Goal: Transaction & Acquisition: Purchase product/service

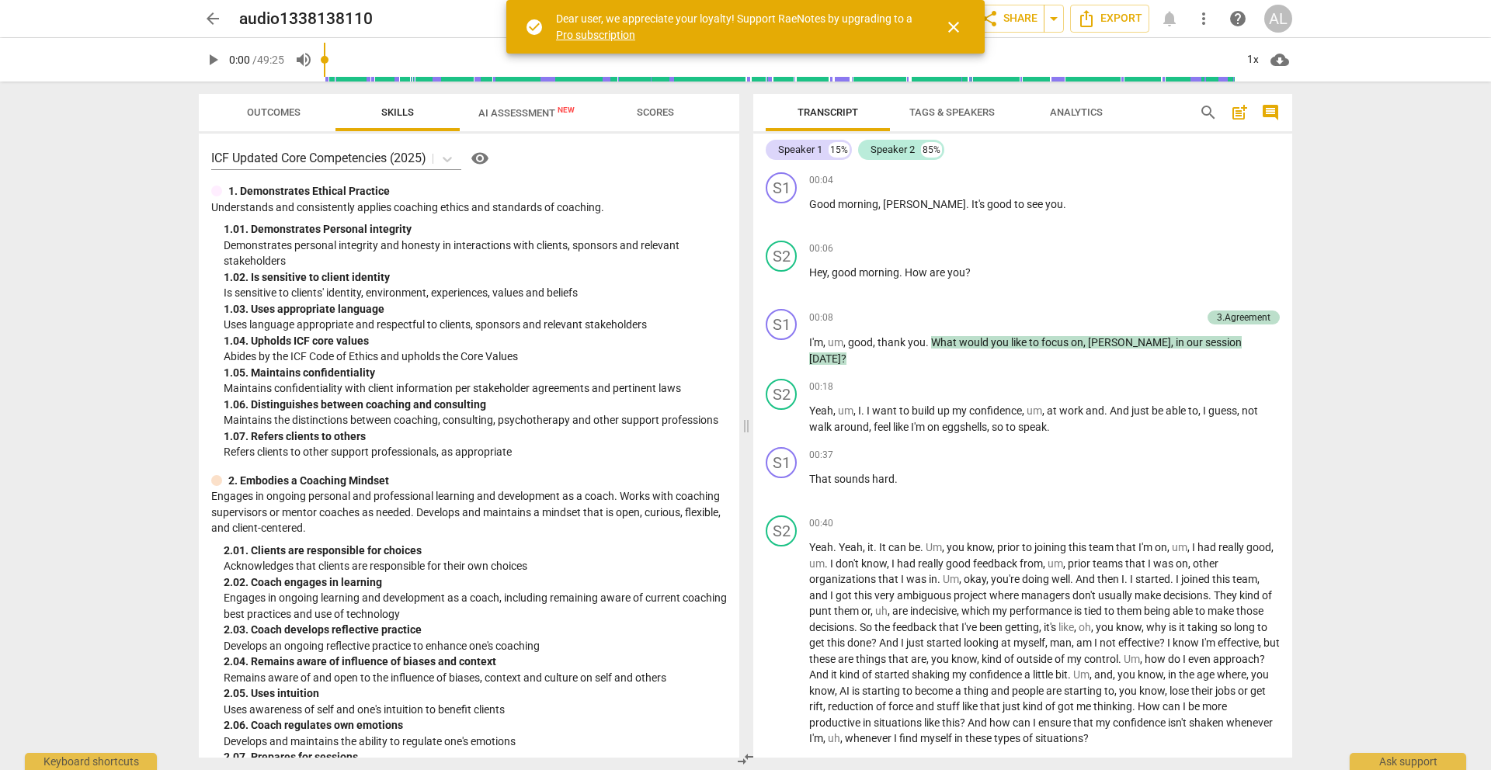
click at [951, 23] on span "close" at bounding box center [953, 27] width 19 height 19
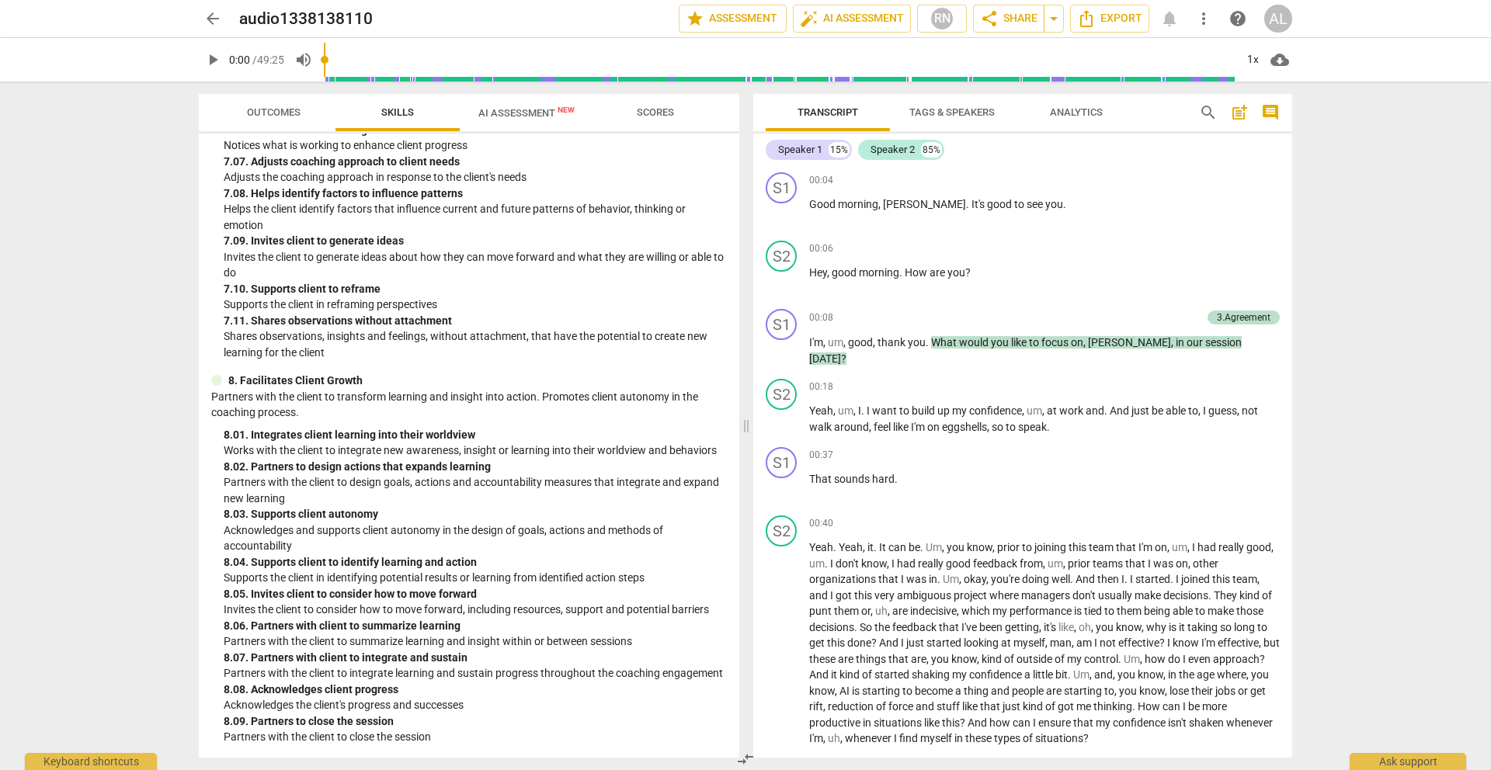
scroll to position [2504, 0]
click at [526, 111] on span "AI Assessment New" at bounding box center [526, 113] width 96 height 12
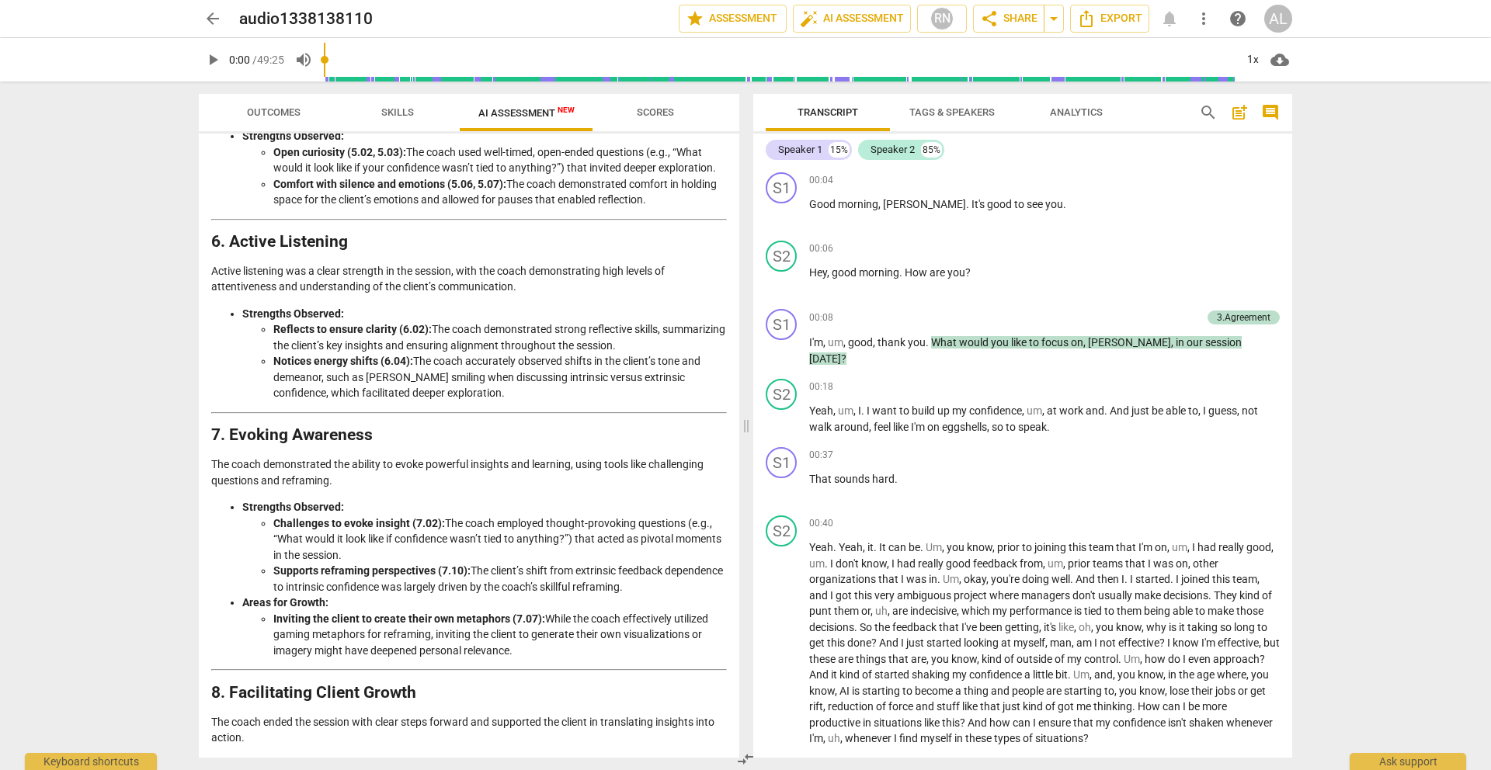
scroll to position [1468, 0]
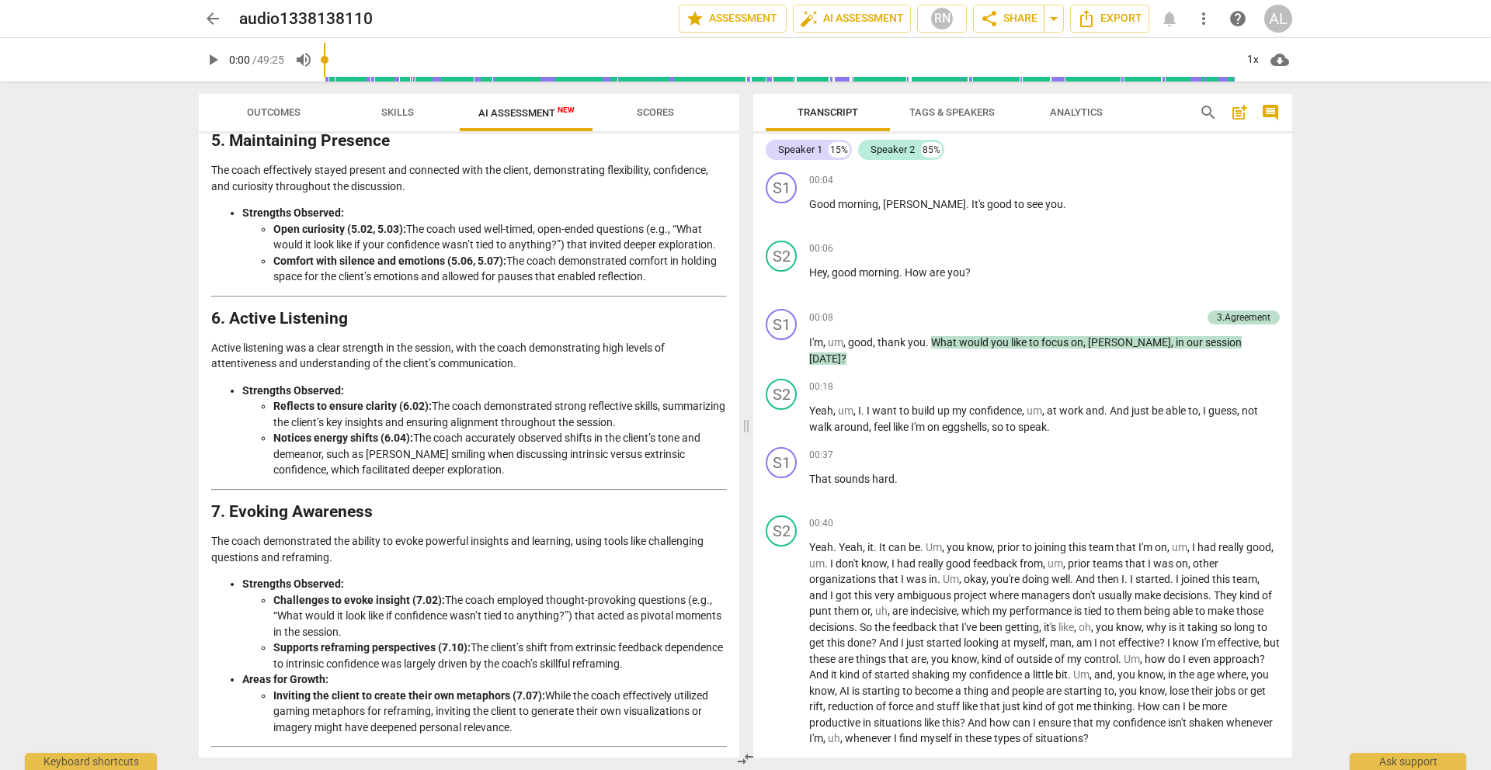
click at [219, 18] on span "arrow_back" at bounding box center [212, 18] width 19 height 19
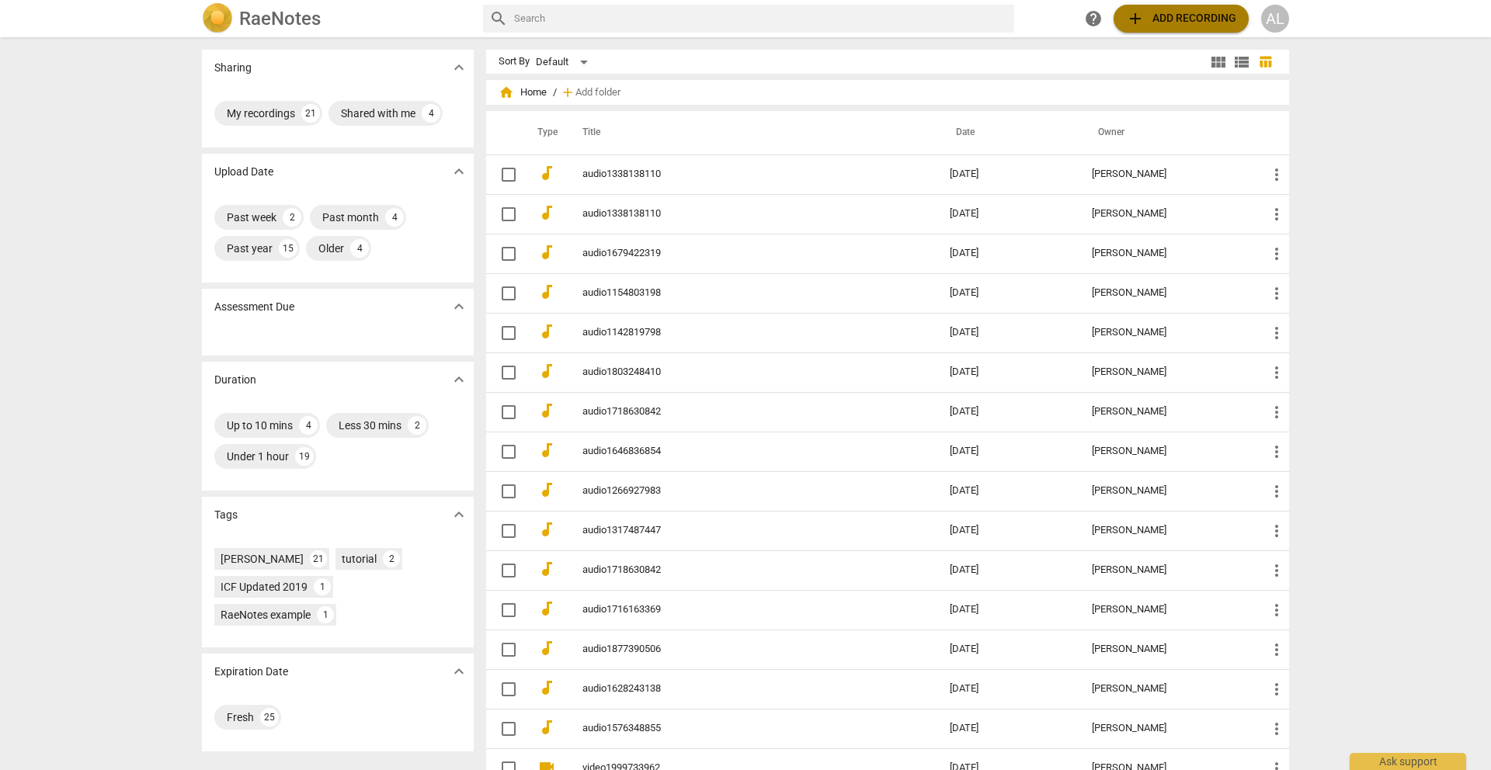
click at [1167, 19] on span "add Add recording" at bounding box center [1181, 18] width 110 height 19
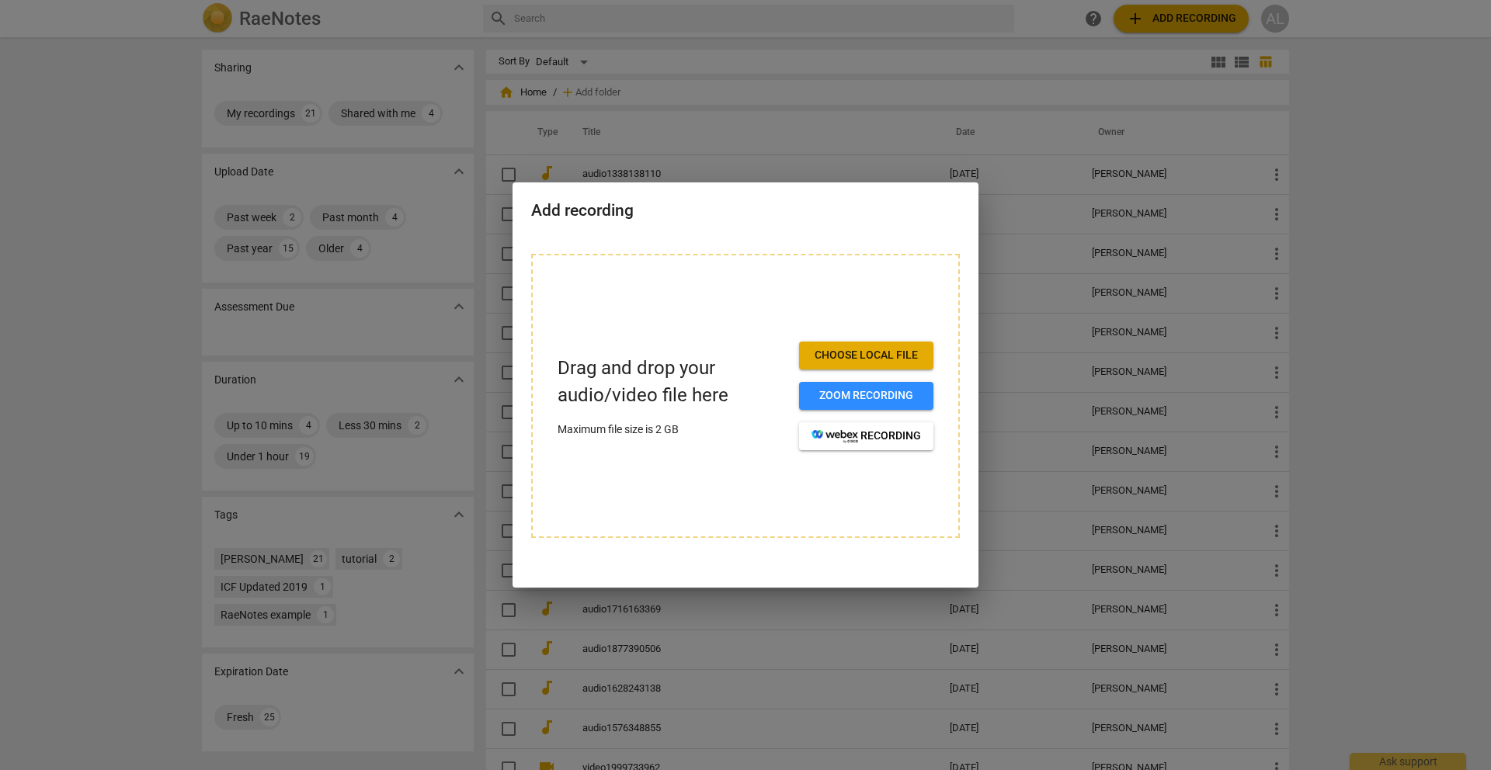
click at [867, 353] on span "Choose local file" at bounding box center [865, 356] width 109 height 16
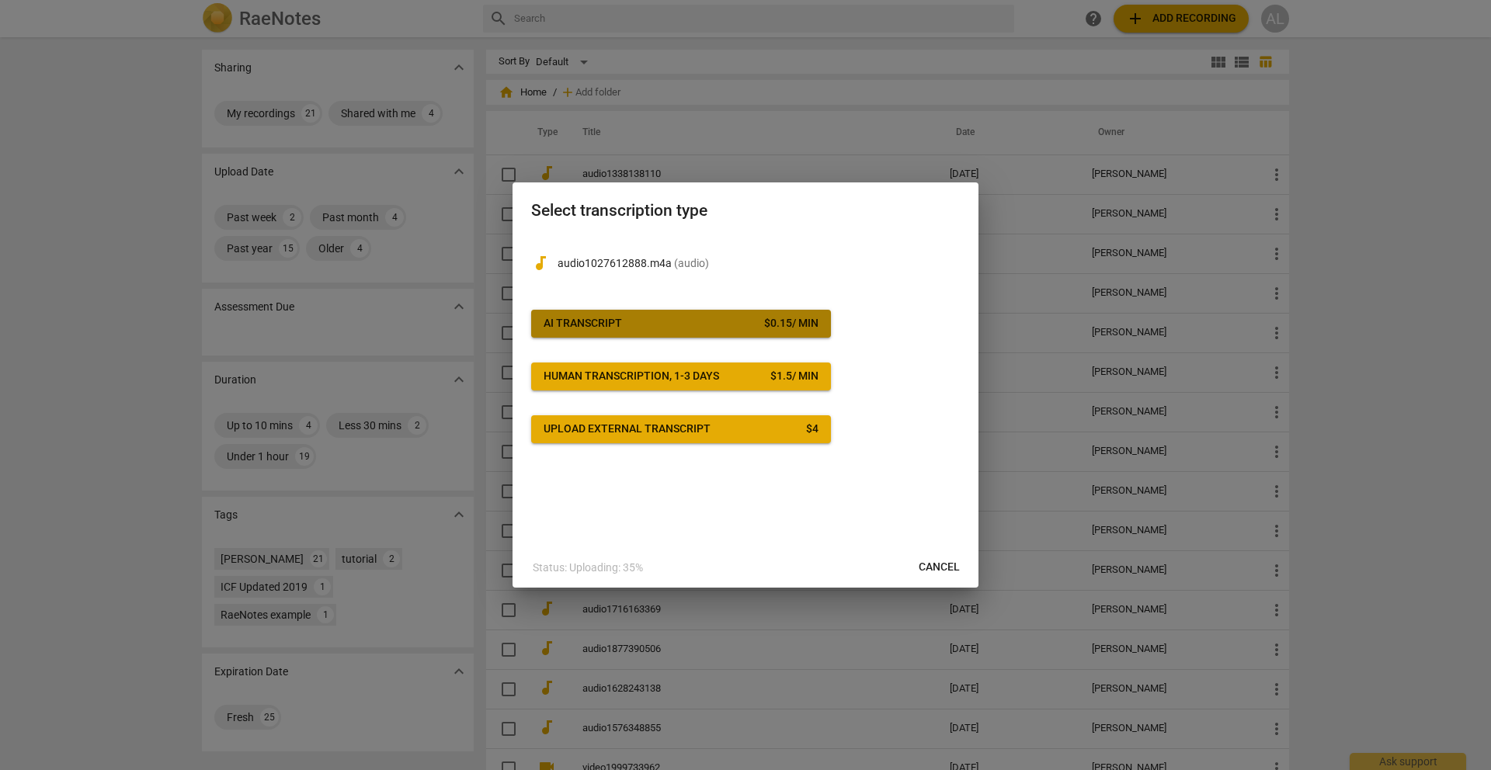
click at [713, 314] on button "AI Transcript $ 0.15 / min" at bounding box center [681, 324] width 300 height 28
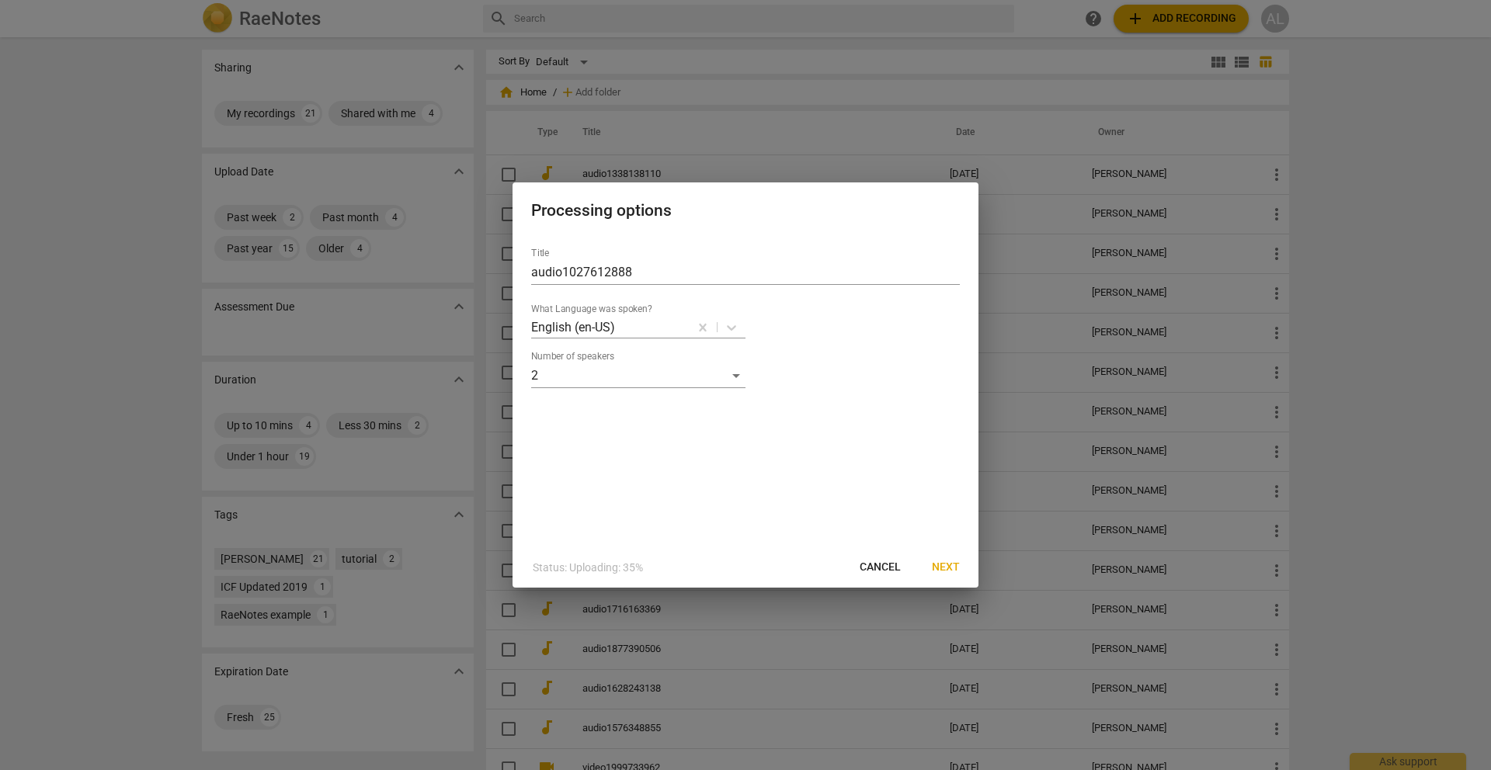
click at [956, 568] on span "Next" at bounding box center [946, 568] width 28 height 16
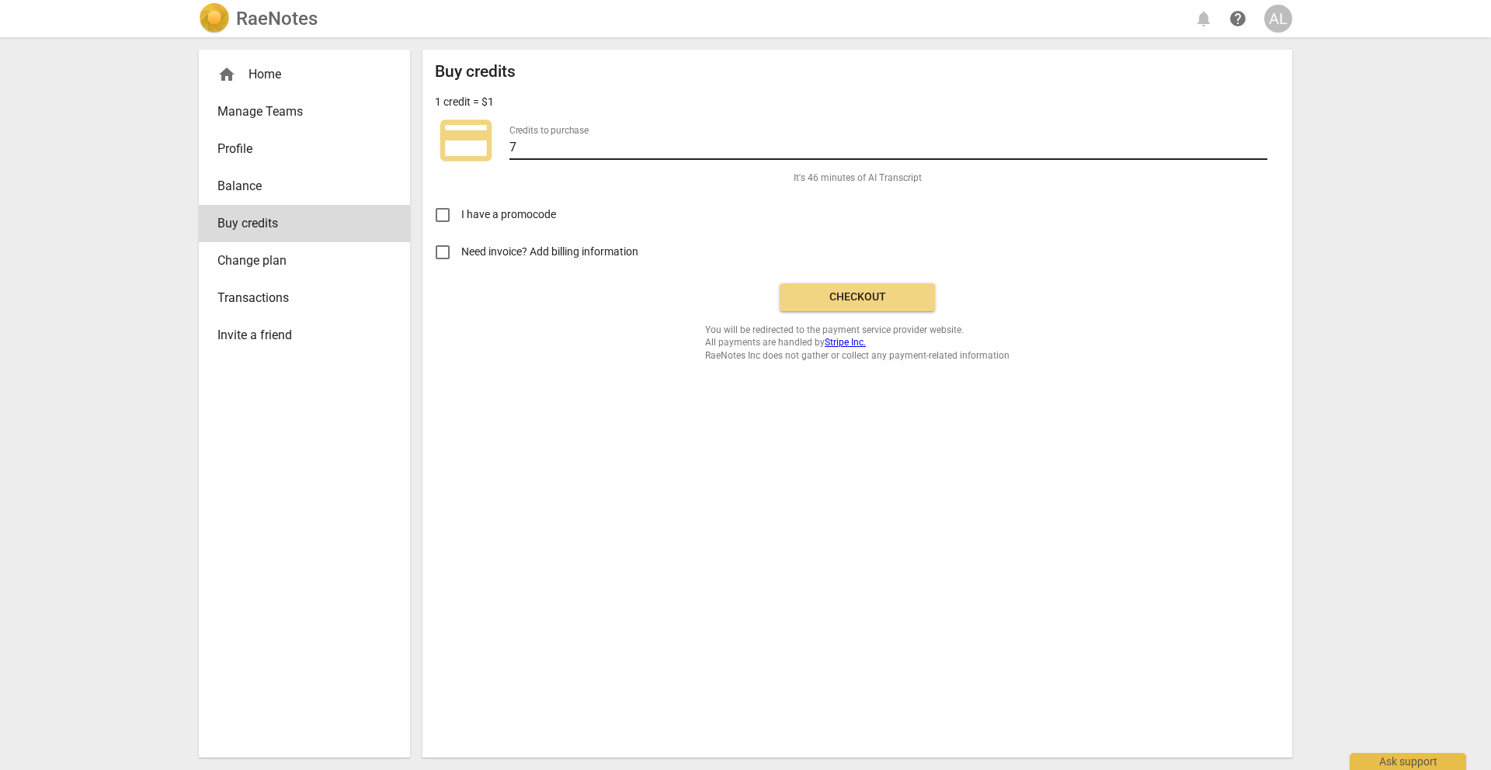
click at [561, 149] on input "7" at bounding box center [888, 148] width 758 height 23
type input "10"
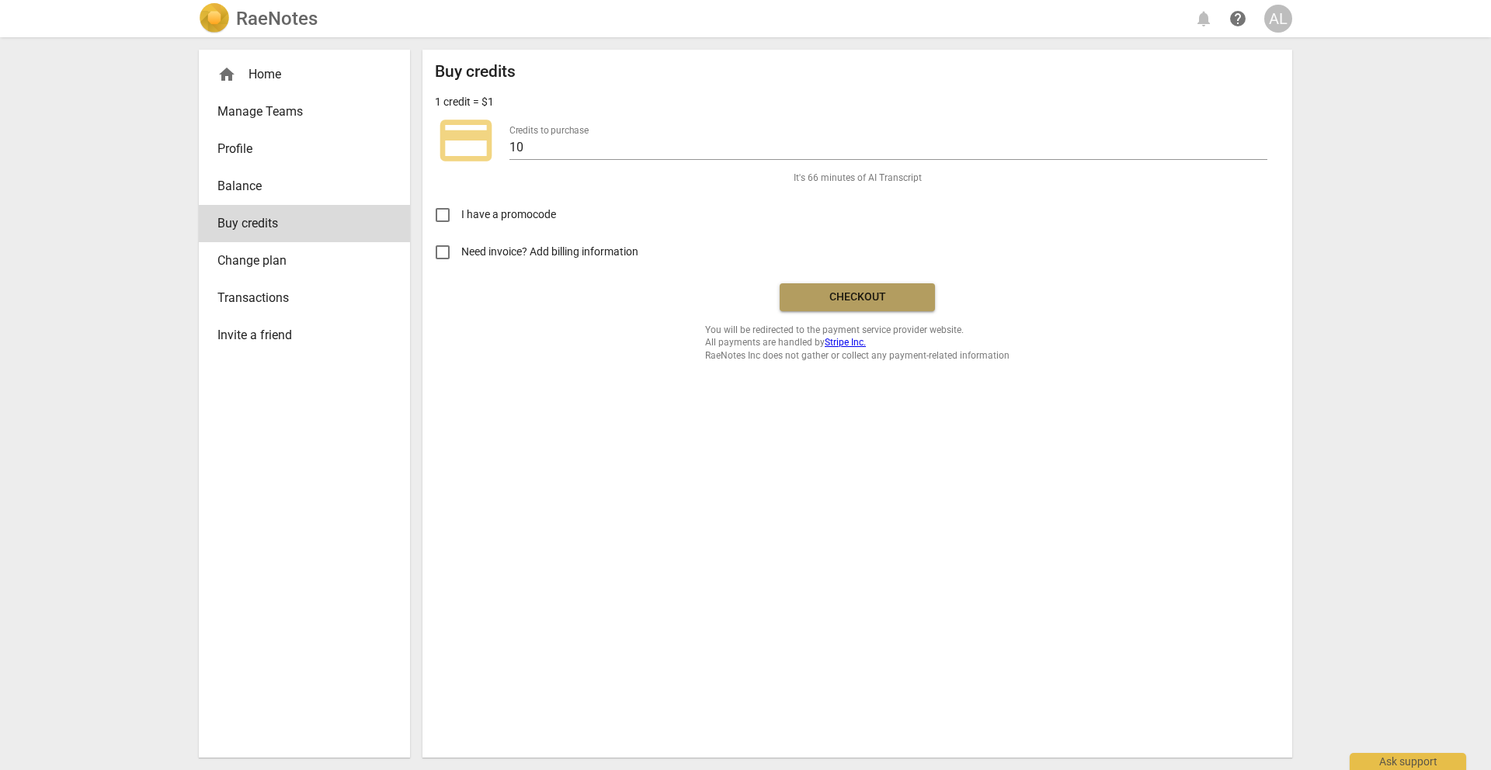
click at [857, 301] on span "Checkout" at bounding box center [857, 298] width 130 height 16
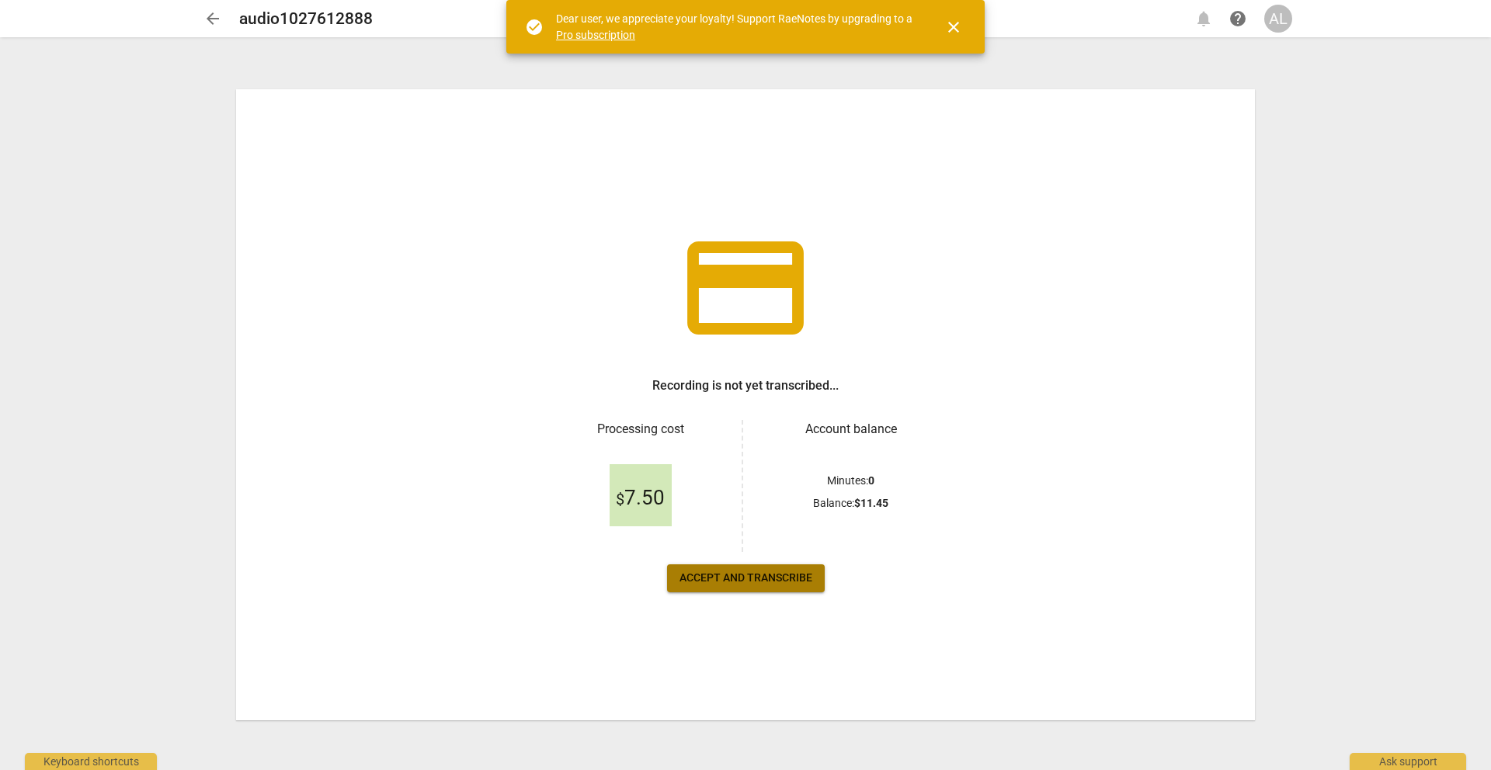
click at [797, 582] on span "Accept and transcribe" at bounding box center [745, 579] width 133 height 16
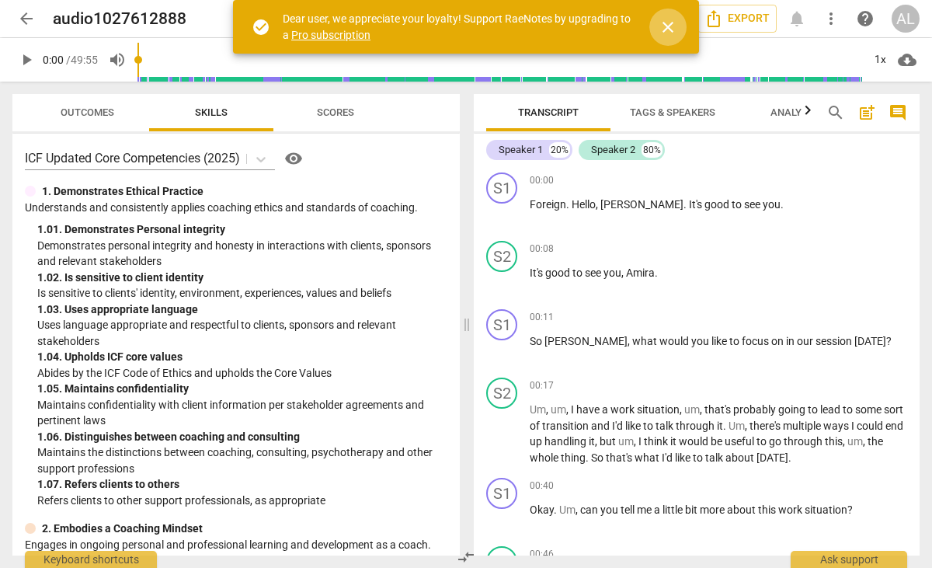
click at [666, 30] on span "close" at bounding box center [667, 27] width 19 height 19
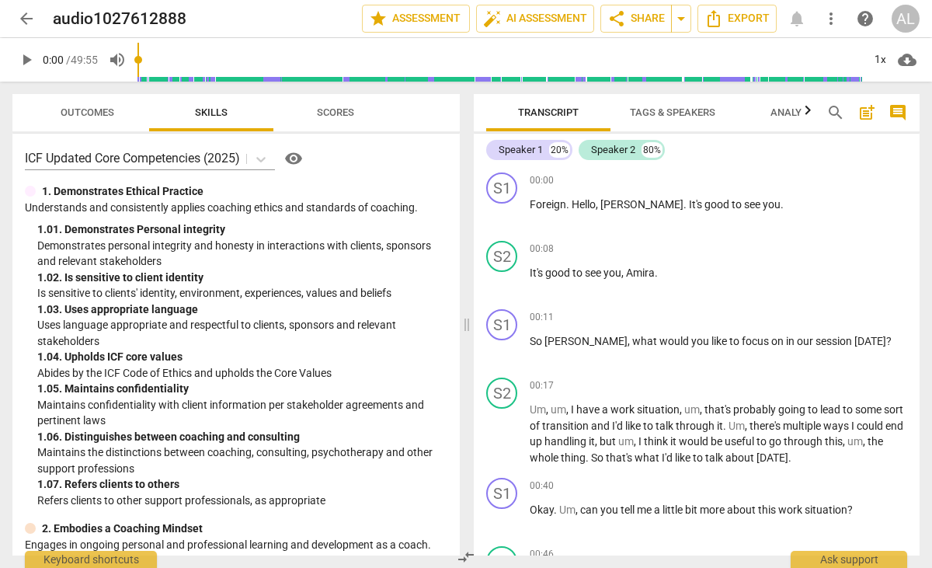
click at [87, 114] on span "Outcomes" at bounding box center [88, 112] width 54 height 12
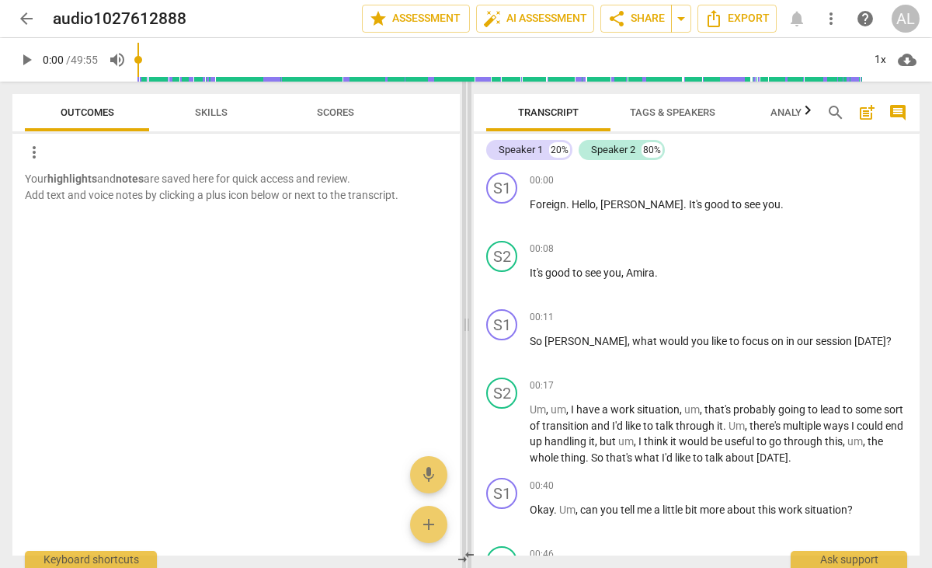
click at [468, 327] on span at bounding box center [466, 325] width 9 height 486
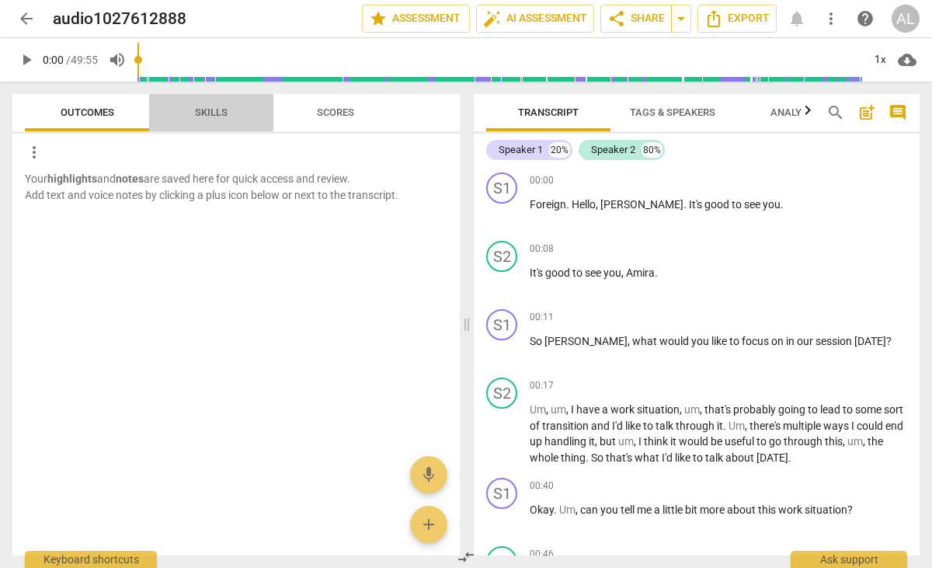
click at [204, 112] on span "Skills" at bounding box center [211, 112] width 33 height 12
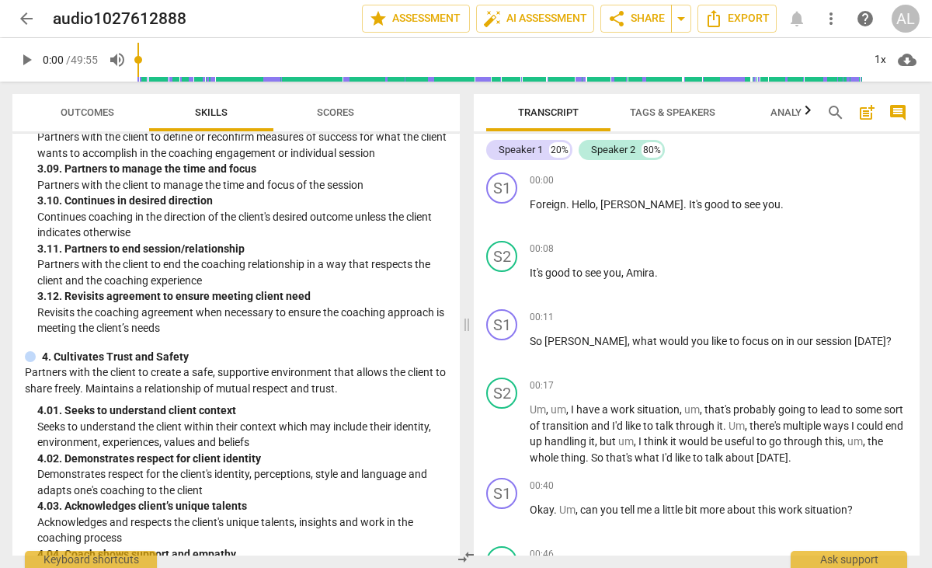
scroll to position [1277, 0]
click at [569, 13] on span "auto_fix_high AI Assessment" at bounding box center [535, 18] width 104 height 19
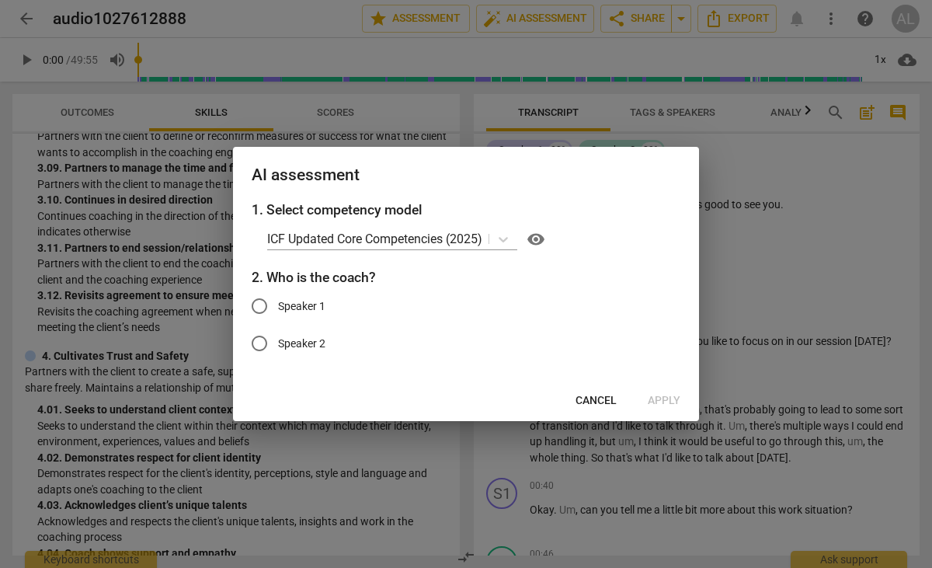
click at [523, 166] on h2 "AI assessment" at bounding box center [466, 174] width 429 height 19
click at [592, 394] on span "Cancel" at bounding box center [595, 401] width 41 height 16
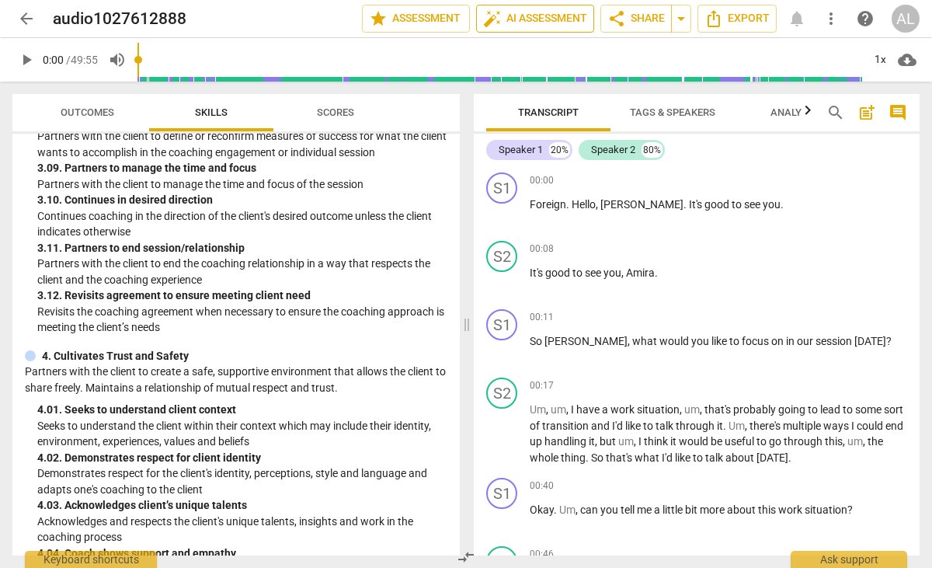
click at [523, 16] on span "auto_fix_high AI Assessment" at bounding box center [535, 18] width 104 height 19
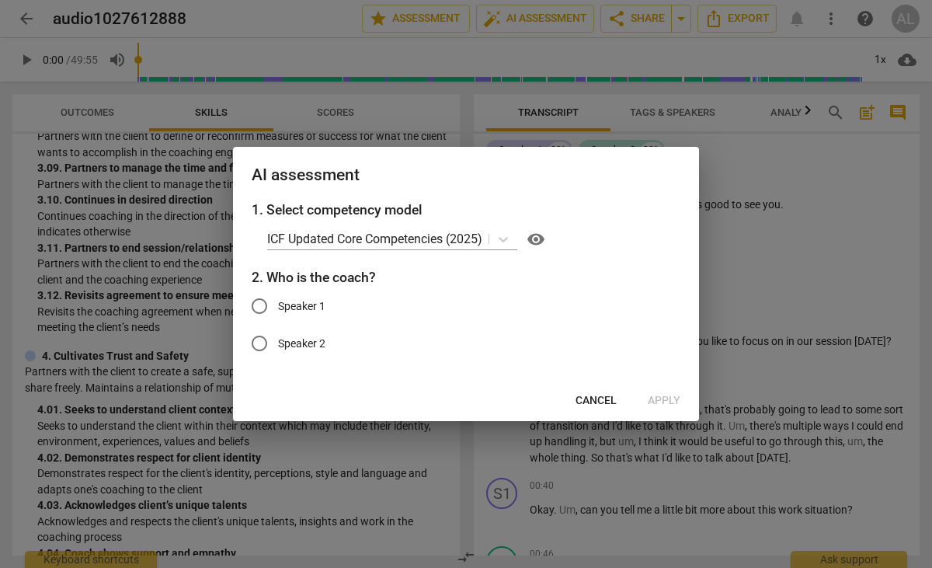
click at [320, 304] on span "Speaker 1" at bounding box center [301, 306] width 47 height 16
click at [278, 304] on input "Speaker 1" at bounding box center [259, 305] width 37 height 37
radio input "true"
click at [667, 395] on span "Apply" at bounding box center [664, 401] width 33 height 16
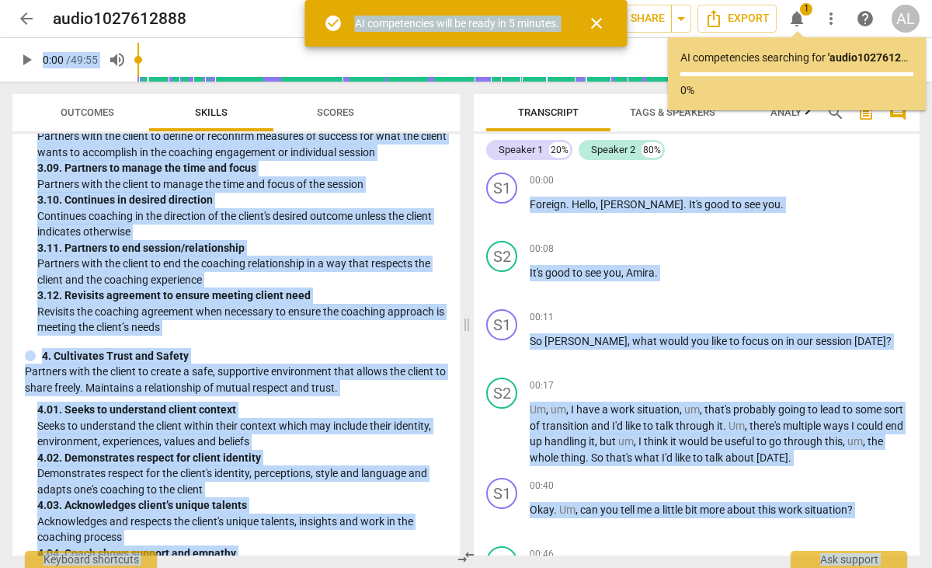
drag, startPoint x: 753, startPoint y: 47, endPoint x: 768, endPoint y: 2, distance: 48.1
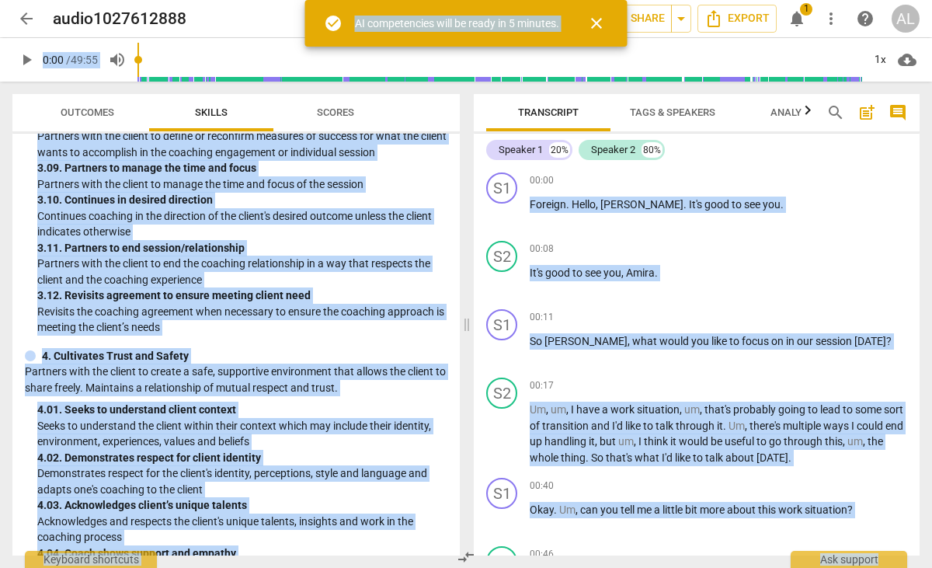
click at [835, 21] on span "more_vert" at bounding box center [831, 18] width 19 height 19
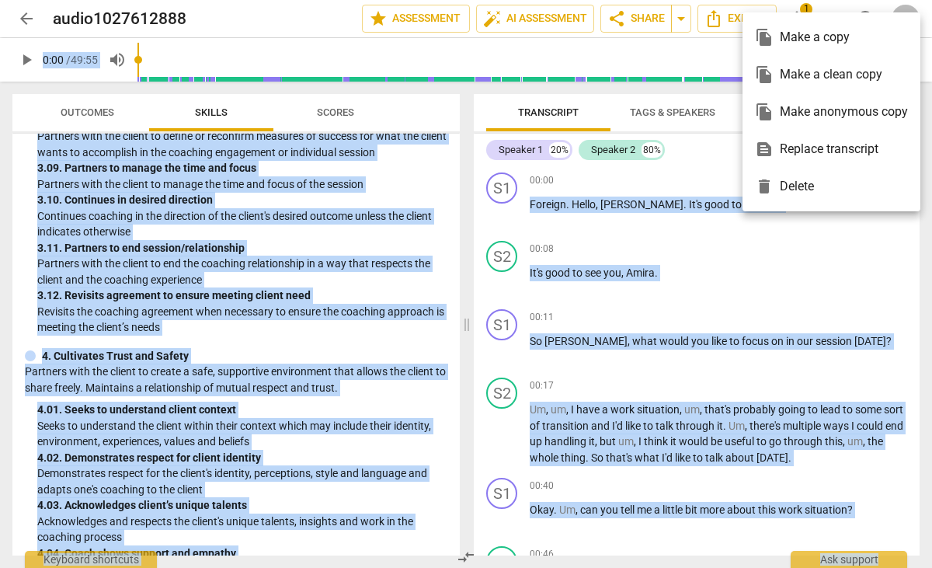
click at [769, 228] on div at bounding box center [466, 284] width 932 height 568
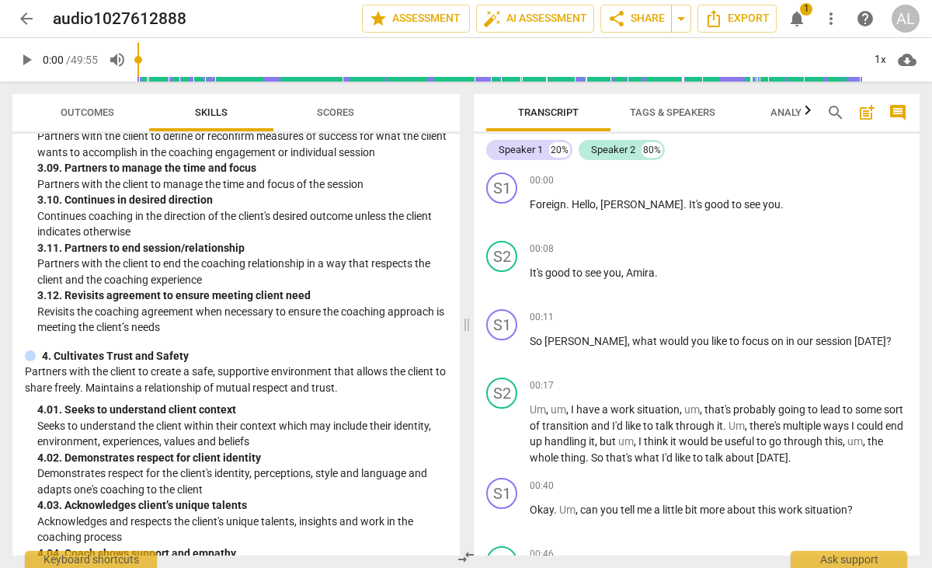
click at [904, 19] on div "AL" at bounding box center [905, 19] width 28 height 28
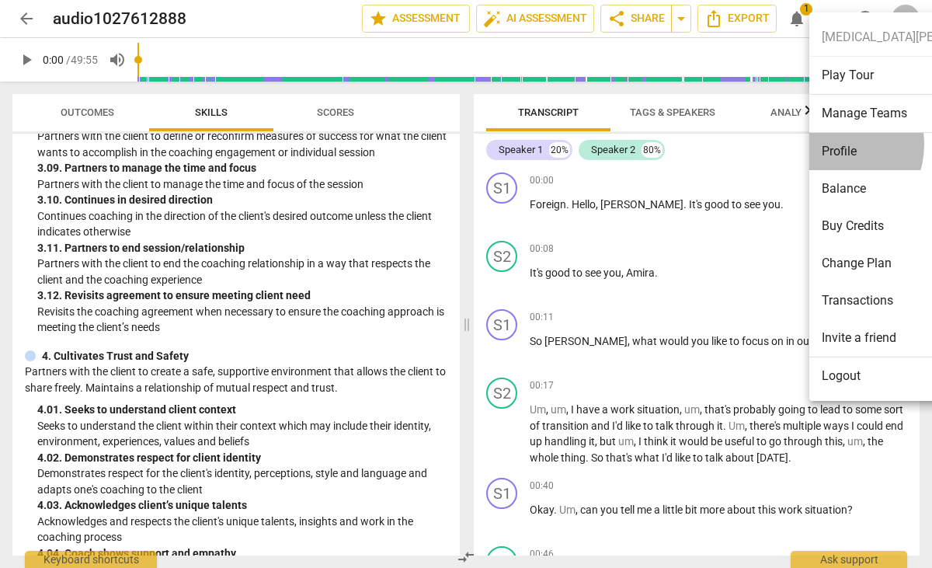
click at [831, 144] on li "Profile" at bounding box center [915, 151] width 212 height 37
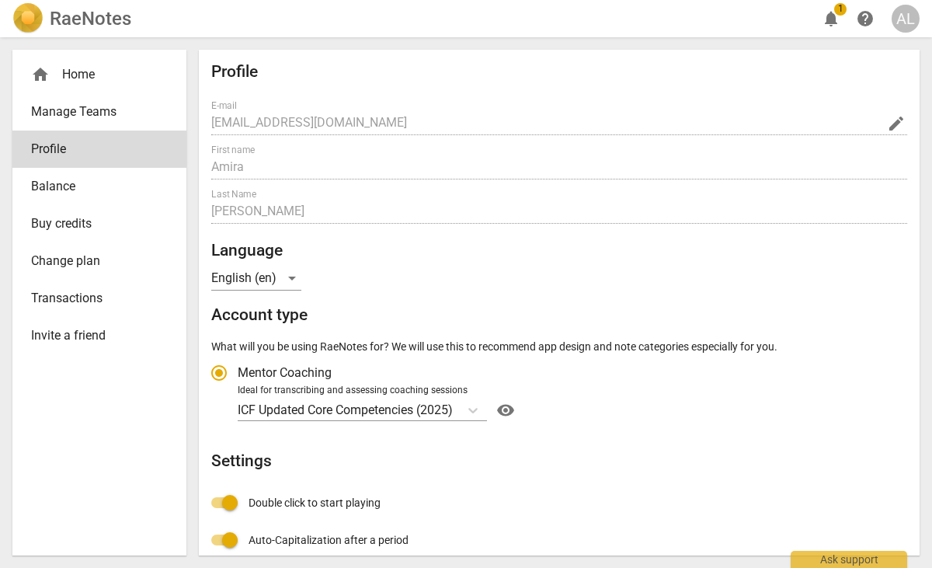
radio input "false"
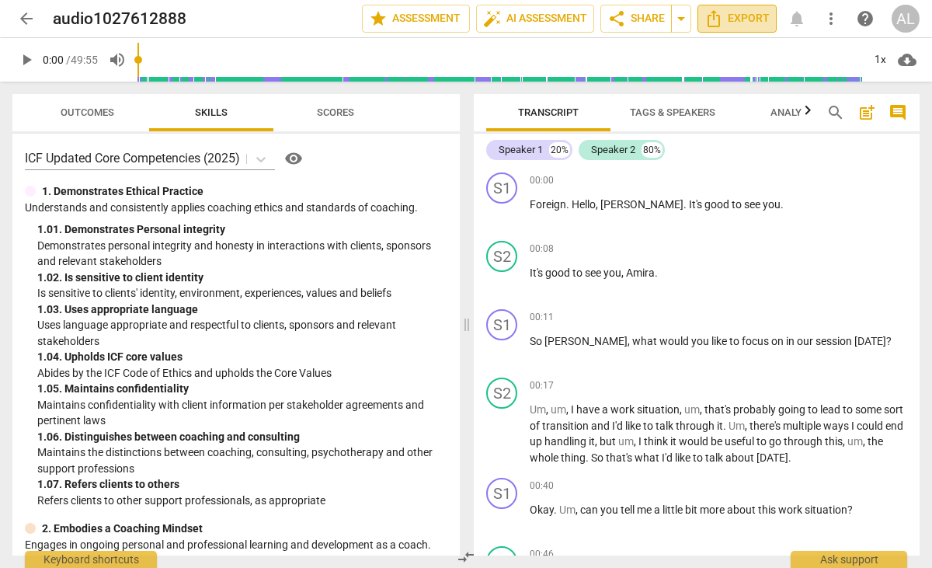
click at [762, 22] on span "Export" at bounding box center [736, 18] width 65 height 19
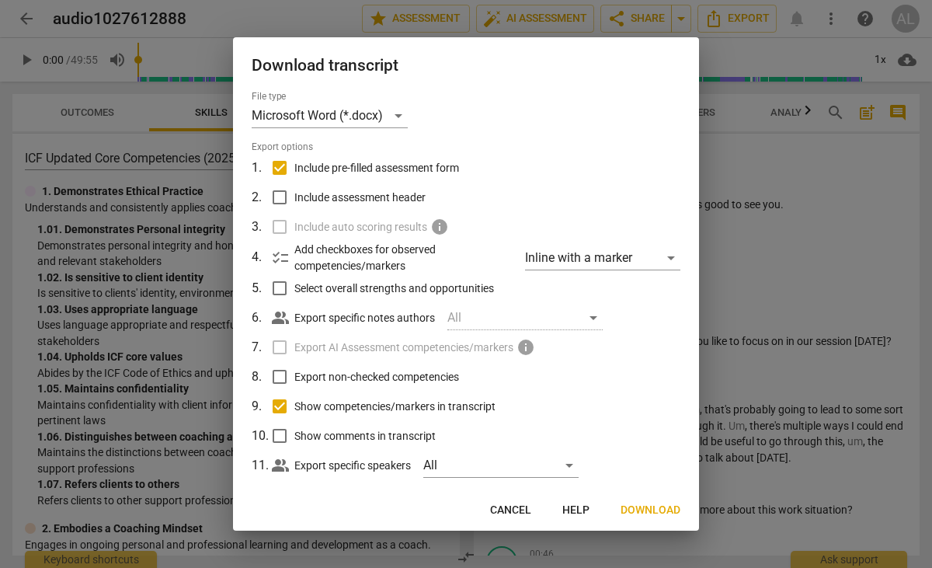
click at [644, 509] on span "Download" at bounding box center [650, 510] width 60 height 16
